Goal: Task Accomplishment & Management: Manage account settings

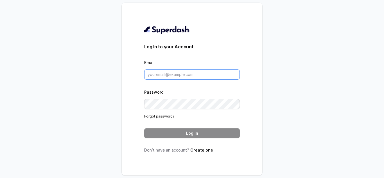
type input "[EMAIL_ADDRESS][DOMAIN_NAME]"
click at [211, 130] on button "Log In" at bounding box center [192, 133] width 96 height 10
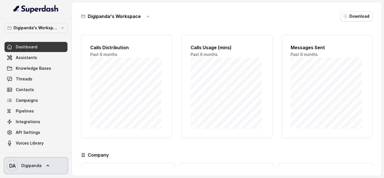
click at [33, 165] on span "Digipanda" at bounding box center [31, 166] width 20 height 6
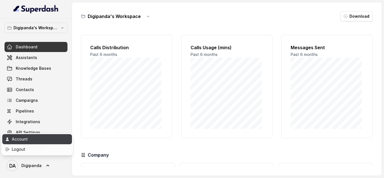
click at [32, 141] on div "Account" at bounding box center [36, 139] width 48 height 7
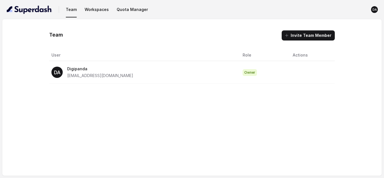
click at [238, 68] on td "Owner" at bounding box center [263, 72] width 50 height 23
click at [124, 13] on button "Quota Manager" at bounding box center [132, 9] width 36 height 10
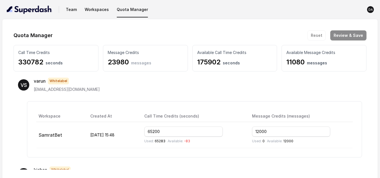
scroll to position [366, 0]
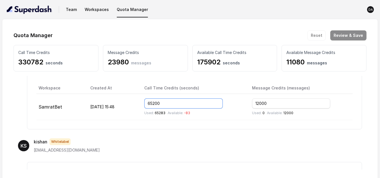
drag, startPoint x: 187, startPoint y: 103, endPoint x: 156, endPoint y: 106, distance: 30.5
click at [156, 106] on td "65200 Used: 65283 Available: -83" at bounding box center [194, 107] width 108 height 26
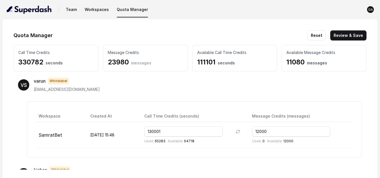
click at [175, 103] on div "Workspace Created At Call Time Credits (seconds) Message Credits (messages) Sam…" at bounding box center [194, 129] width 335 height 56
drag, startPoint x: 171, startPoint y: 136, endPoint x: 151, endPoint y: 136, distance: 19.4
click at [151, 136] on tr "SamratBet [DATE] 15:48 130001 Used: 65283 Available: 64718 12000 Used: 0 Availa…" at bounding box center [194, 135] width 316 height 26
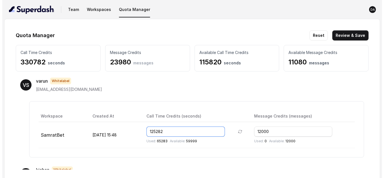
scroll to position [366, 0]
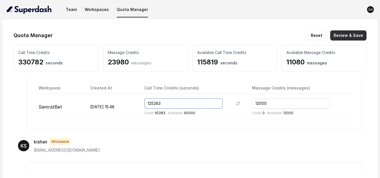
type input "125283"
click at [350, 33] on button "Review & Save" at bounding box center [348, 35] width 36 height 10
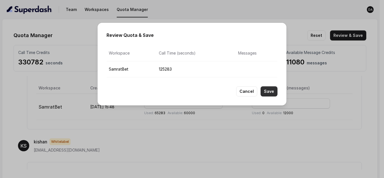
click at [272, 93] on button "Save" at bounding box center [269, 91] width 17 height 10
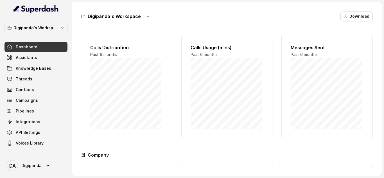
click at [22, 33] on div "Digipanda's Workspace Dashboard Assistants Knowledge Bases Threads Contacts Cam…" at bounding box center [35, 85] width 63 height 125
click at [25, 27] on p "Digipanda's Workspace" at bounding box center [35, 27] width 45 height 7
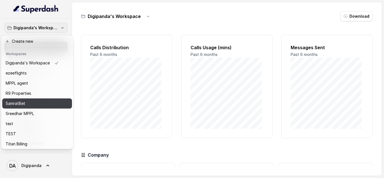
click at [32, 103] on div "SamratBet" at bounding box center [32, 103] width 53 height 7
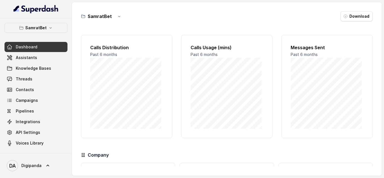
scroll to position [50, 0]
